Goal: Task Accomplishment & Management: Manage account settings

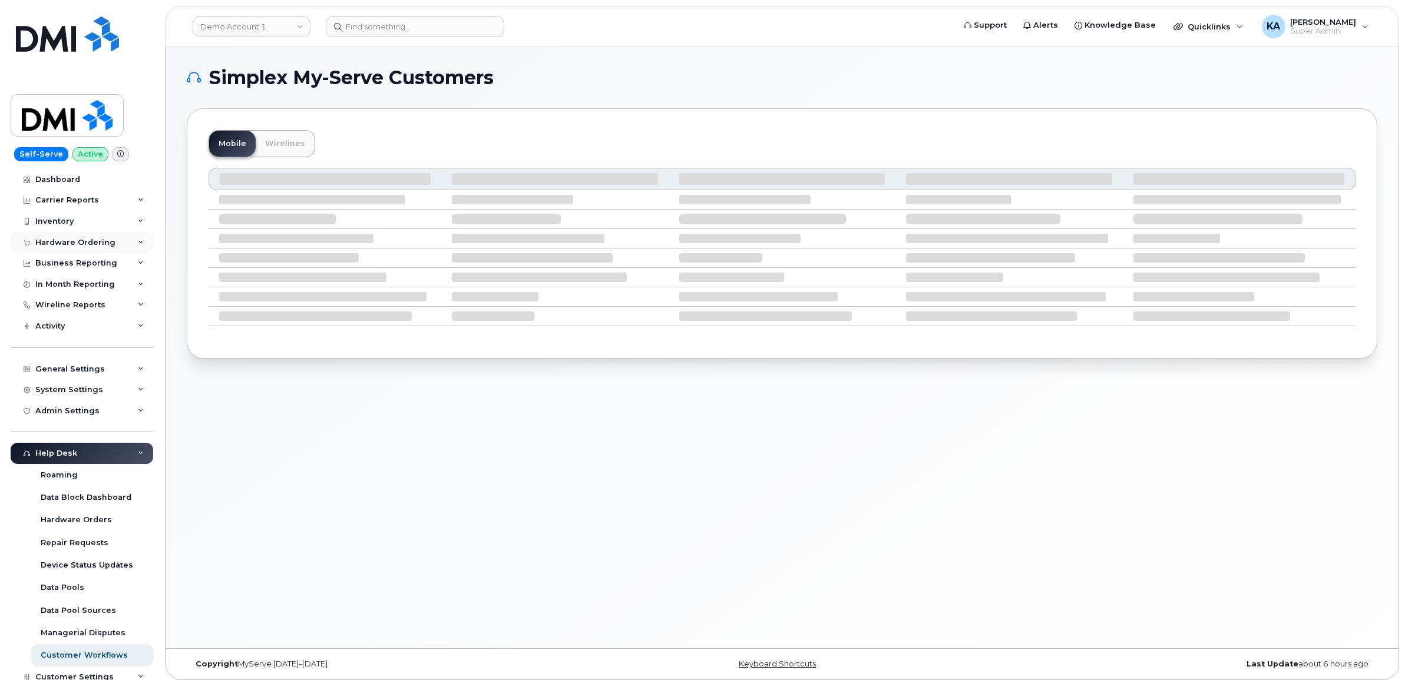
click at [98, 242] on div "Hardware Ordering" at bounding box center [75, 242] width 80 height 9
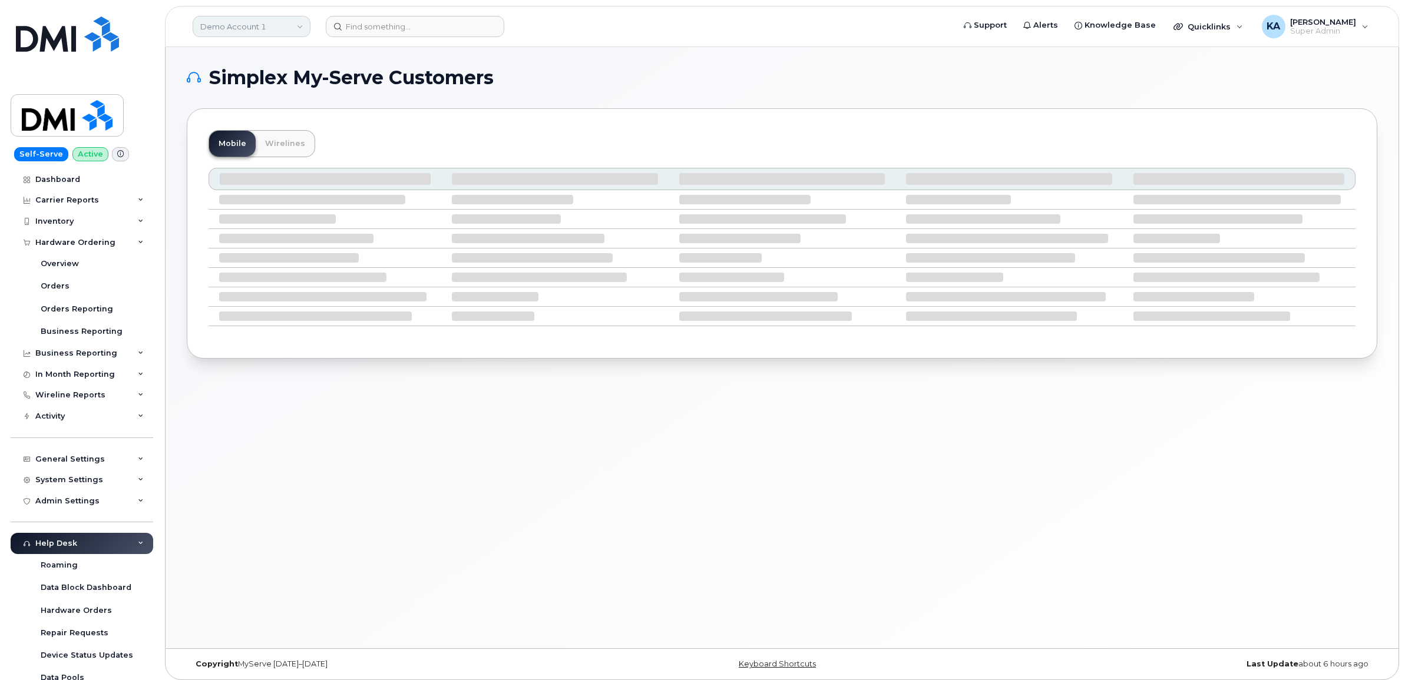
click at [230, 24] on link "Demo Account 1" at bounding box center [252, 26] width 118 height 21
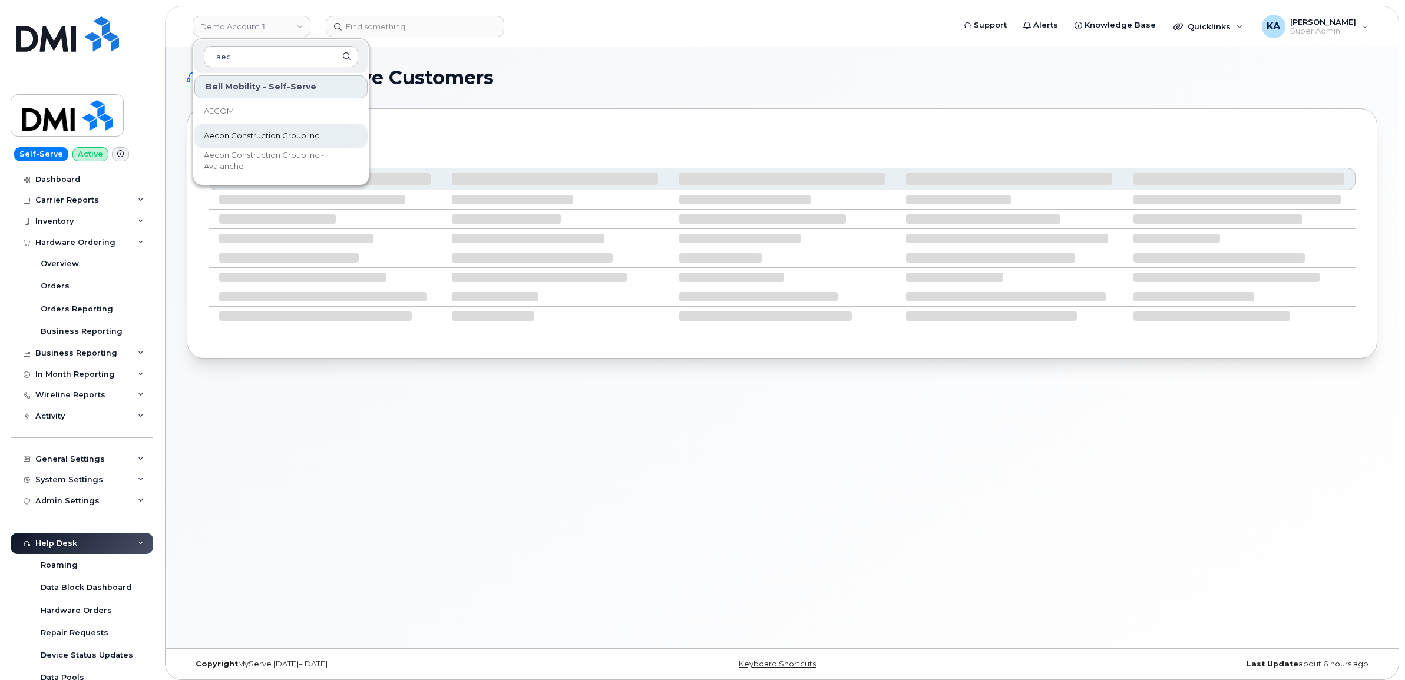
type input "aec"
click at [213, 130] on span "Aecon Construction Group Inc" at bounding box center [261, 136] width 115 height 12
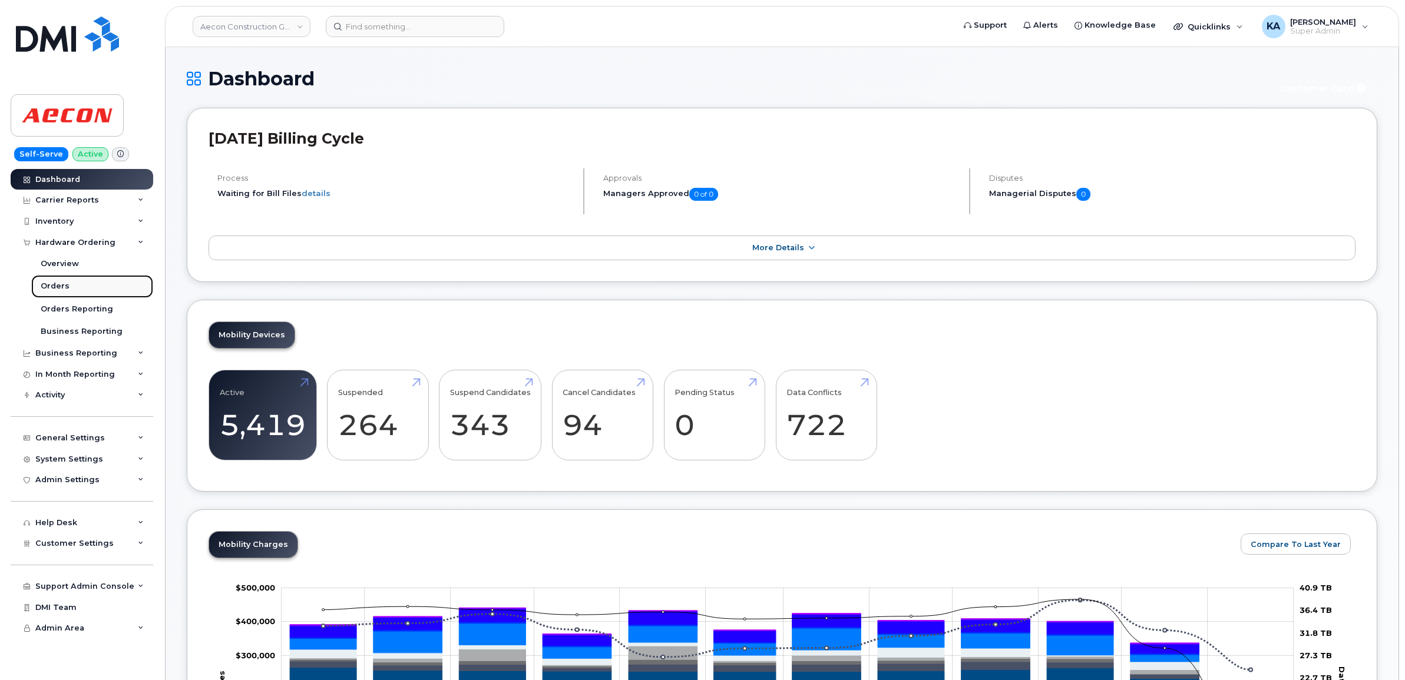
click at [50, 286] on div "Orders" at bounding box center [55, 286] width 29 height 11
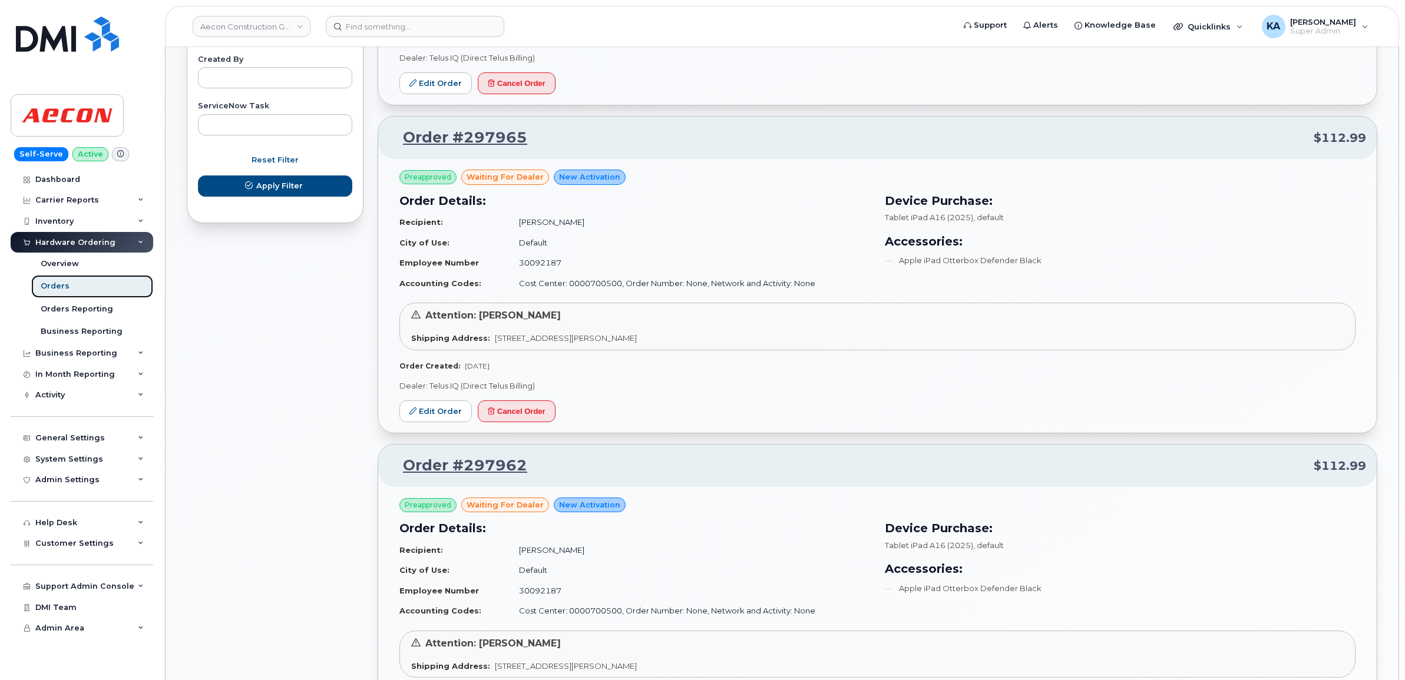
scroll to position [736, 0]
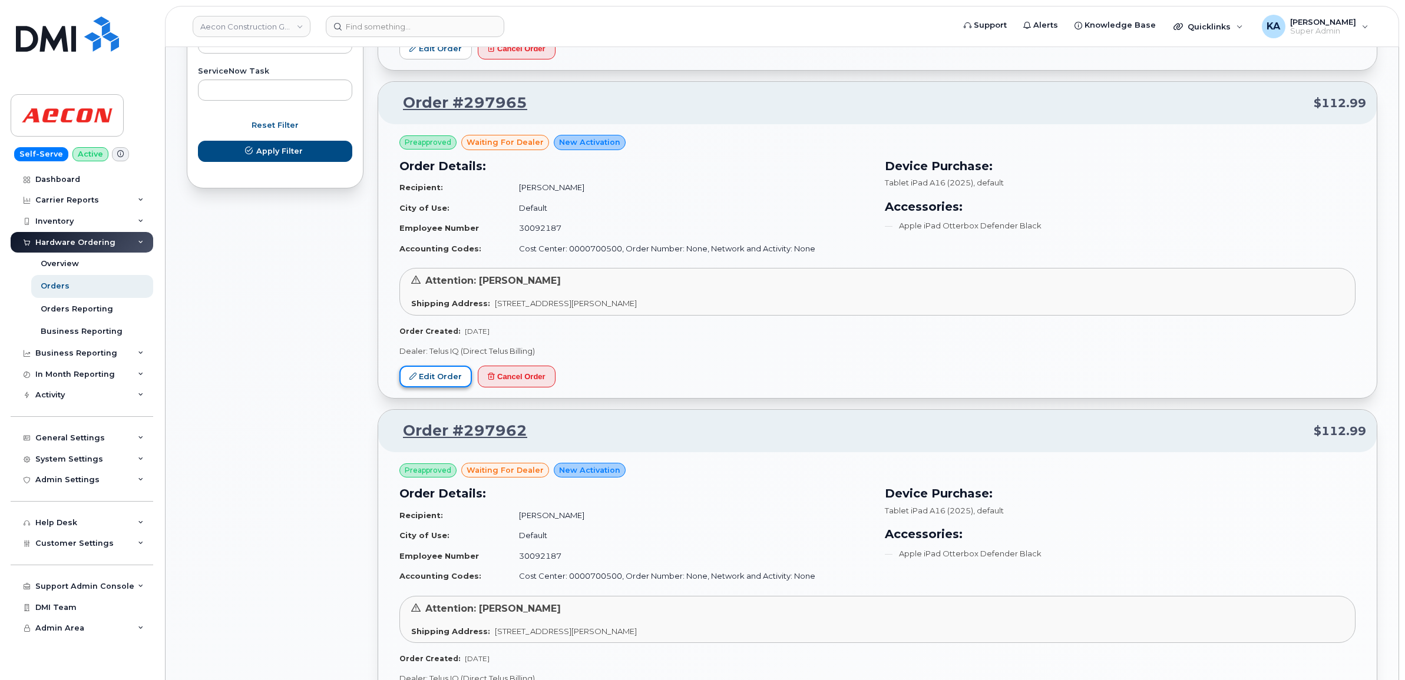
click at [435, 384] on link "Edit Order" at bounding box center [435, 377] width 72 height 22
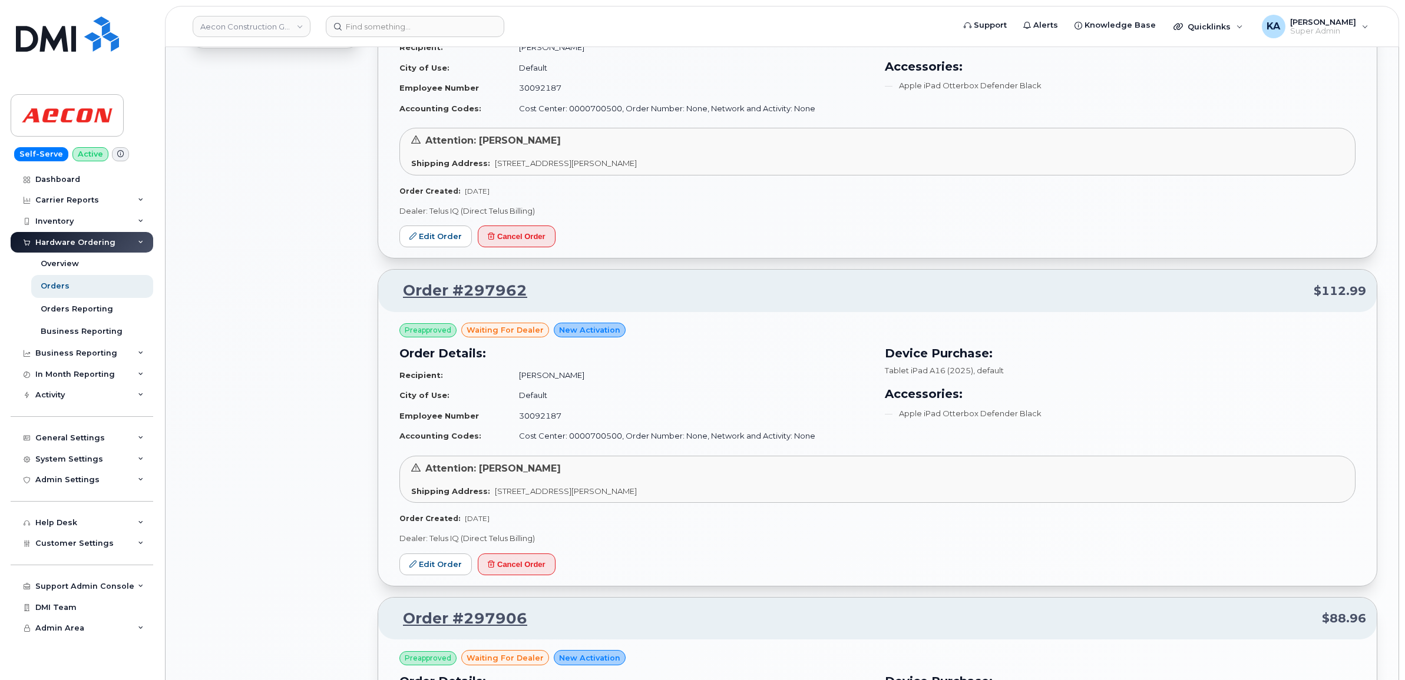
scroll to position [957, 0]
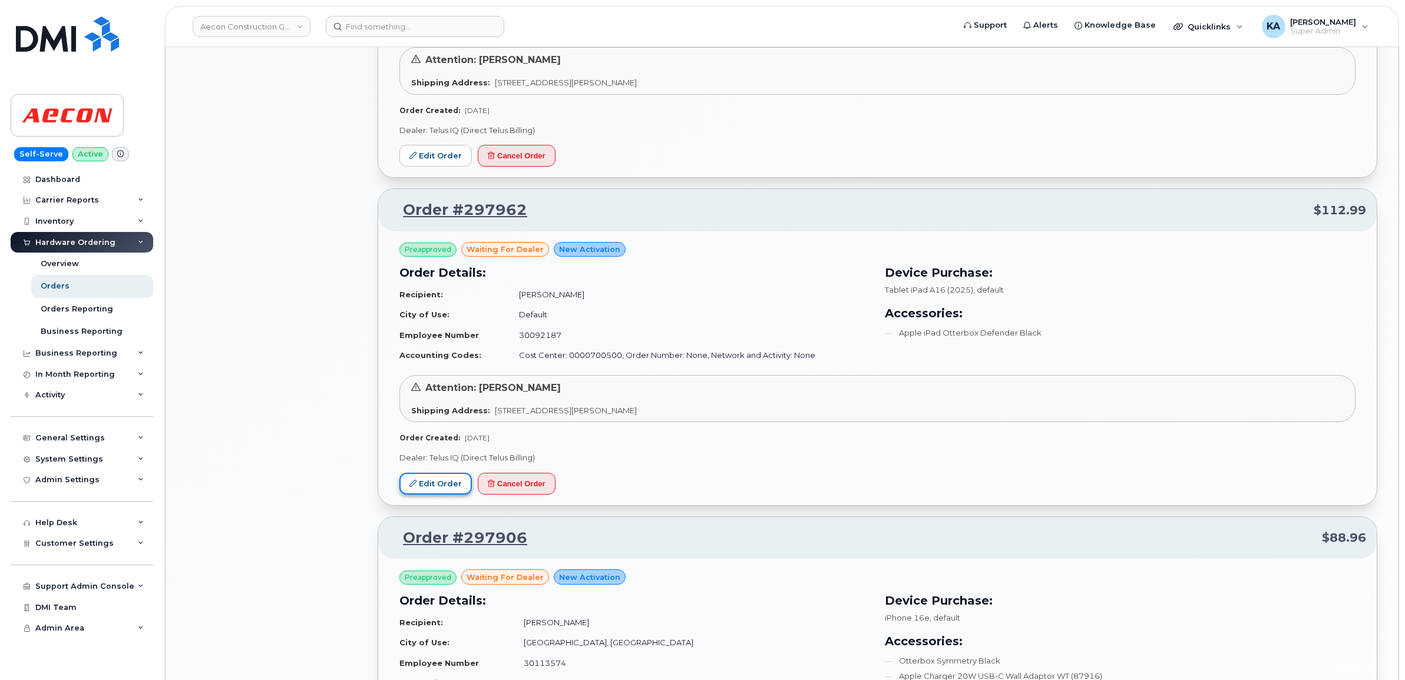
click at [426, 490] on link "Edit Order" at bounding box center [435, 484] width 72 height 22
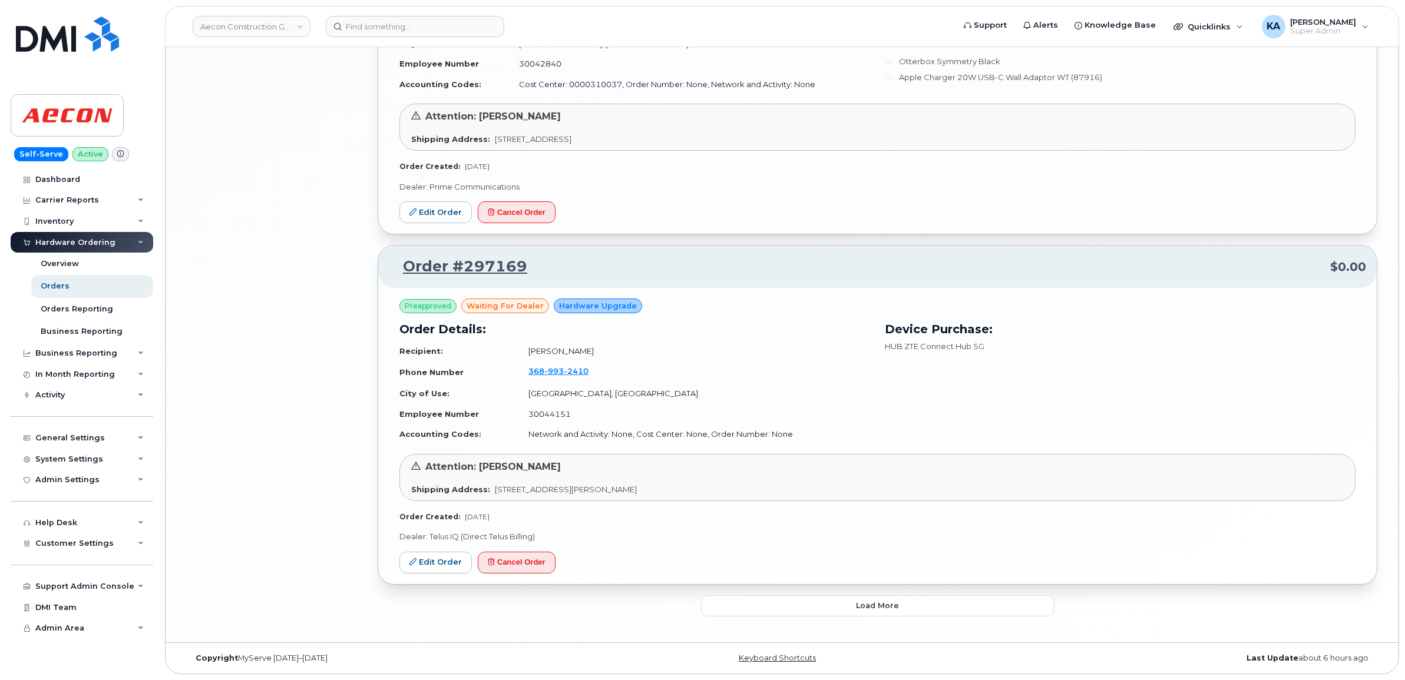
scroll to position [2219, 0]
click at [713, 607] on button "Load more" at bounding box center [878, 606] width 354 height 21
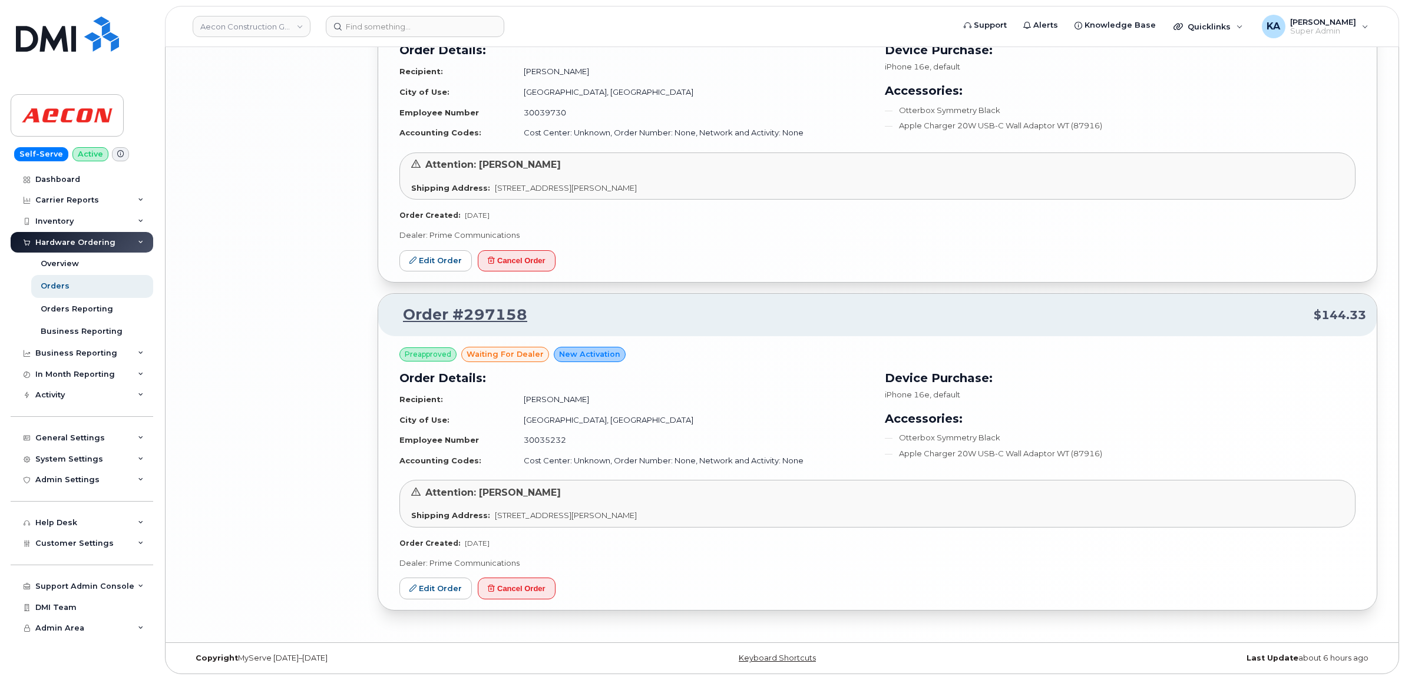
scroll to position [2850, 0]
click at [248, 24] on link "Aecon Construction Group Inc" at bounding box center [252, 26] width 118 height 21
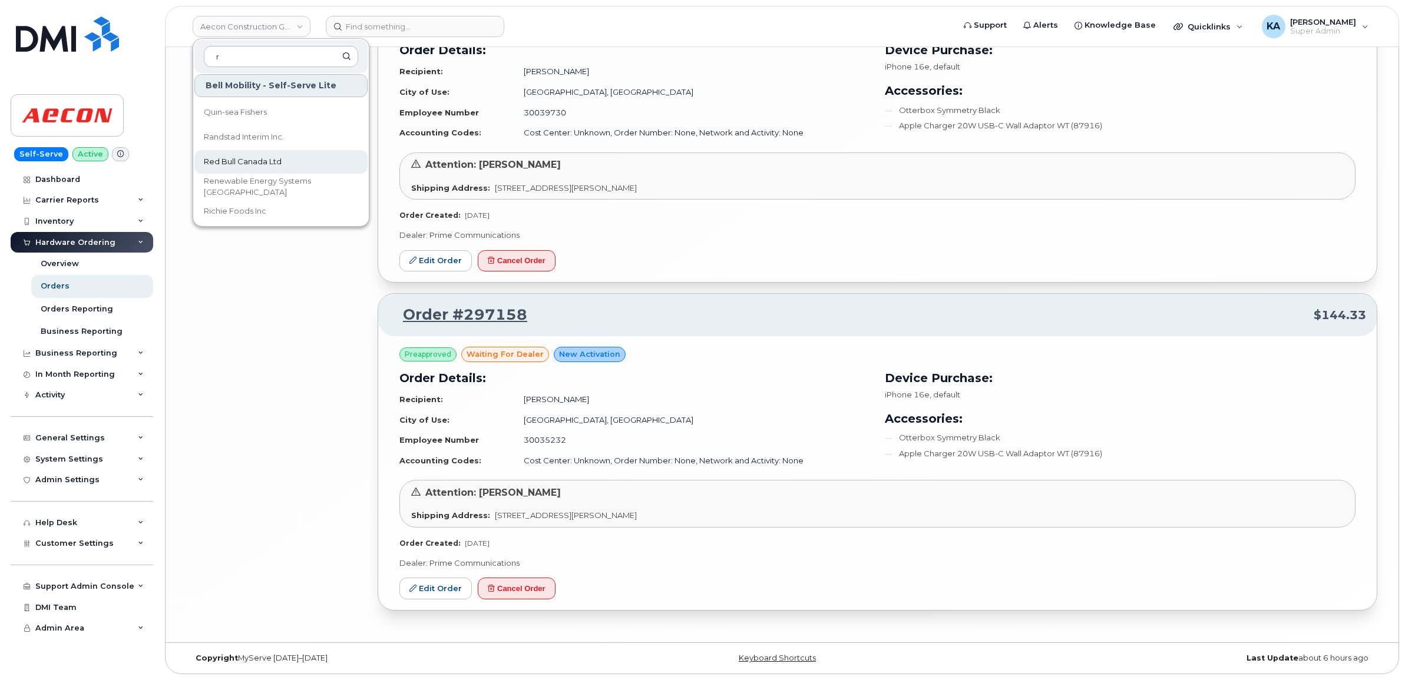
type input "r"
click at [247, 154] on link "Red Bull Canada Ltd" at bounding box center [280, 162] width 173 height 24
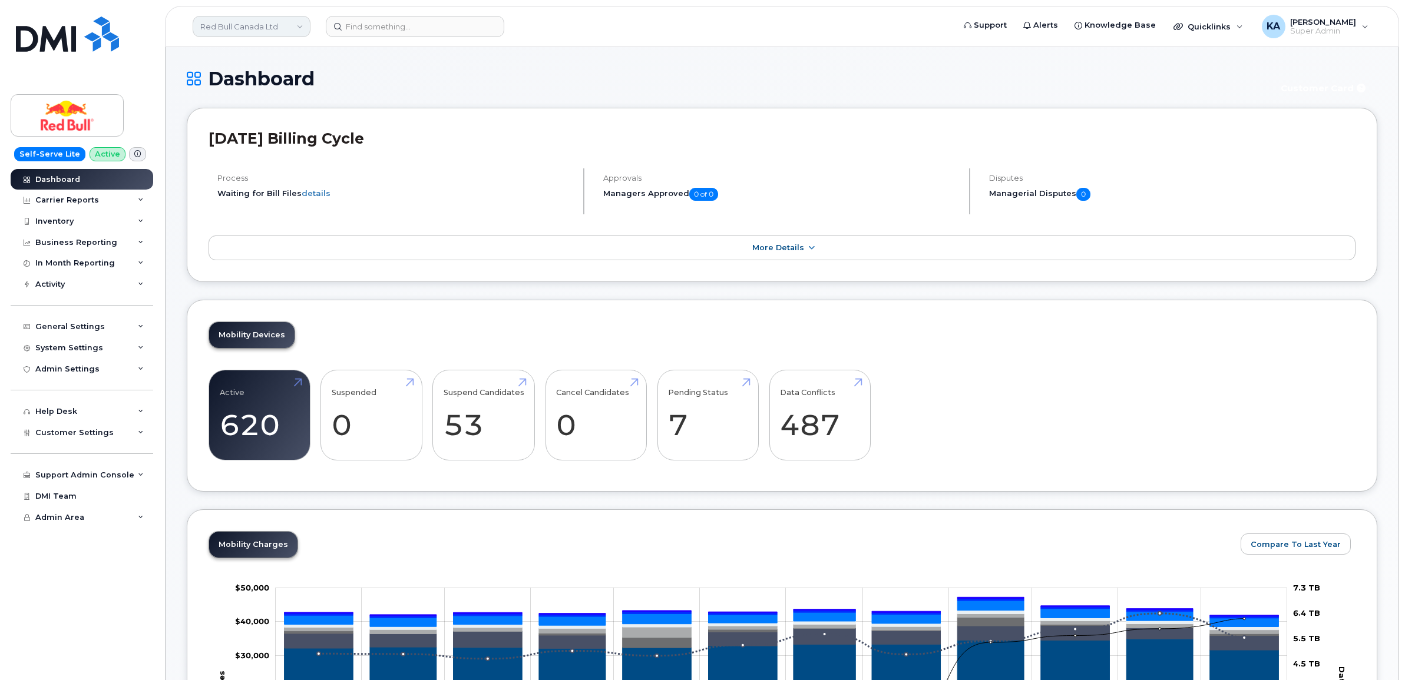
click at [236, 28] on link "Red Bull Canada Ltd" at bounding box center [252, 26] width 118 height 21
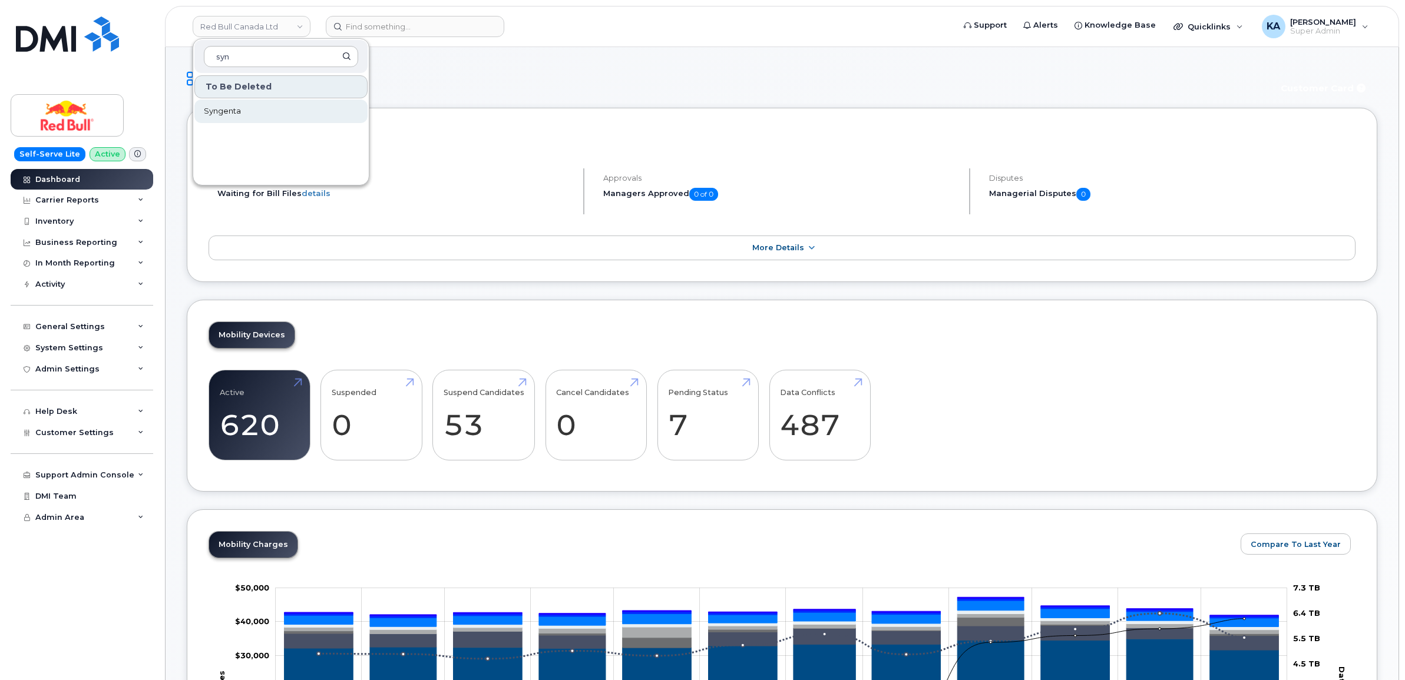
type input "syn"
click at [230, 113] on span "Syngenta" at bounding box center [222, 111] width 37 height 12
